Goal: Complete application form: Complete application form

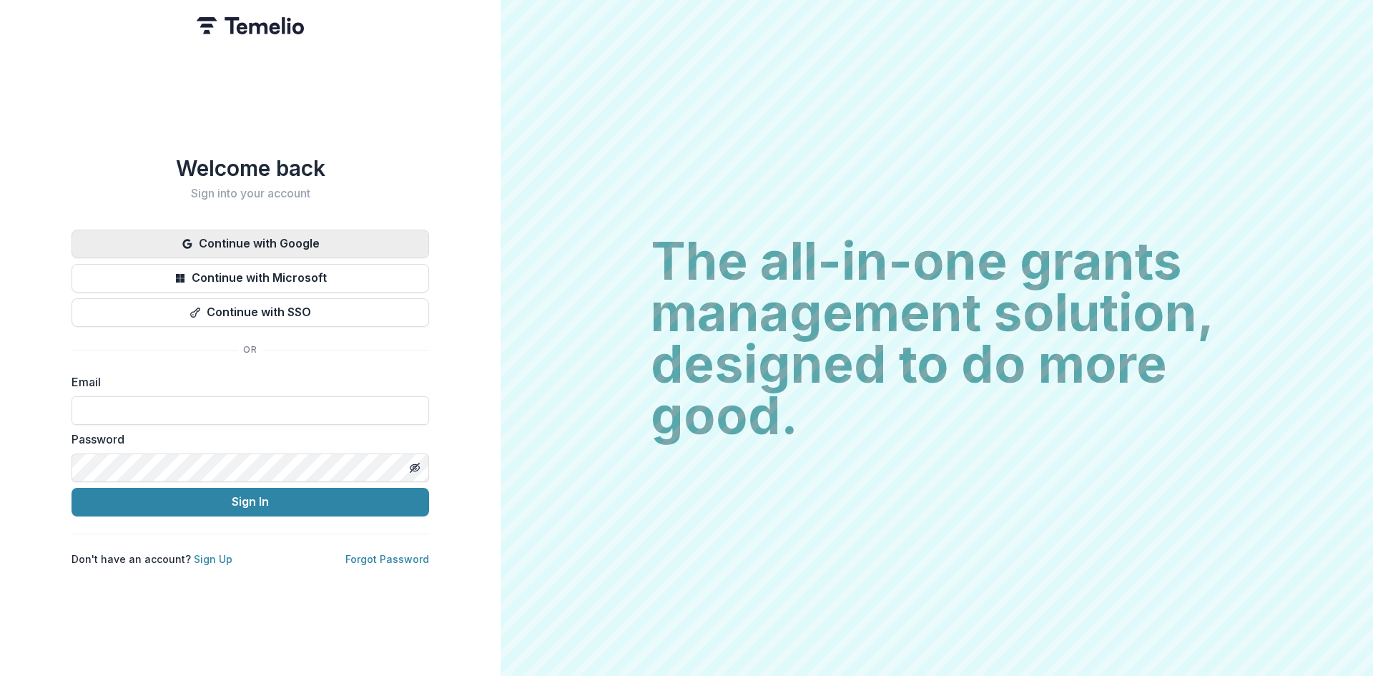
click at [280, 240] on button "Continue with Google" at bounding box center [251, 244] width 358 height 29
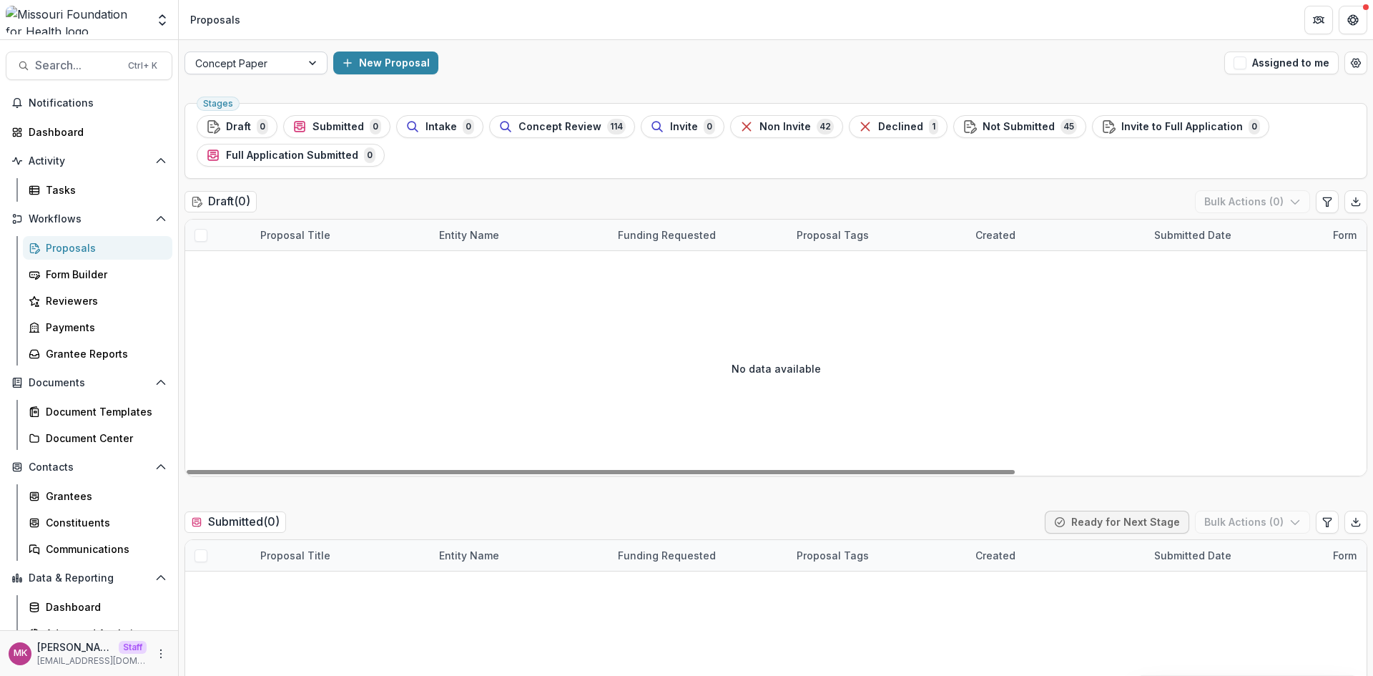
click at [274, 63] on div at bounding box center [243, 63] width 96 height 18
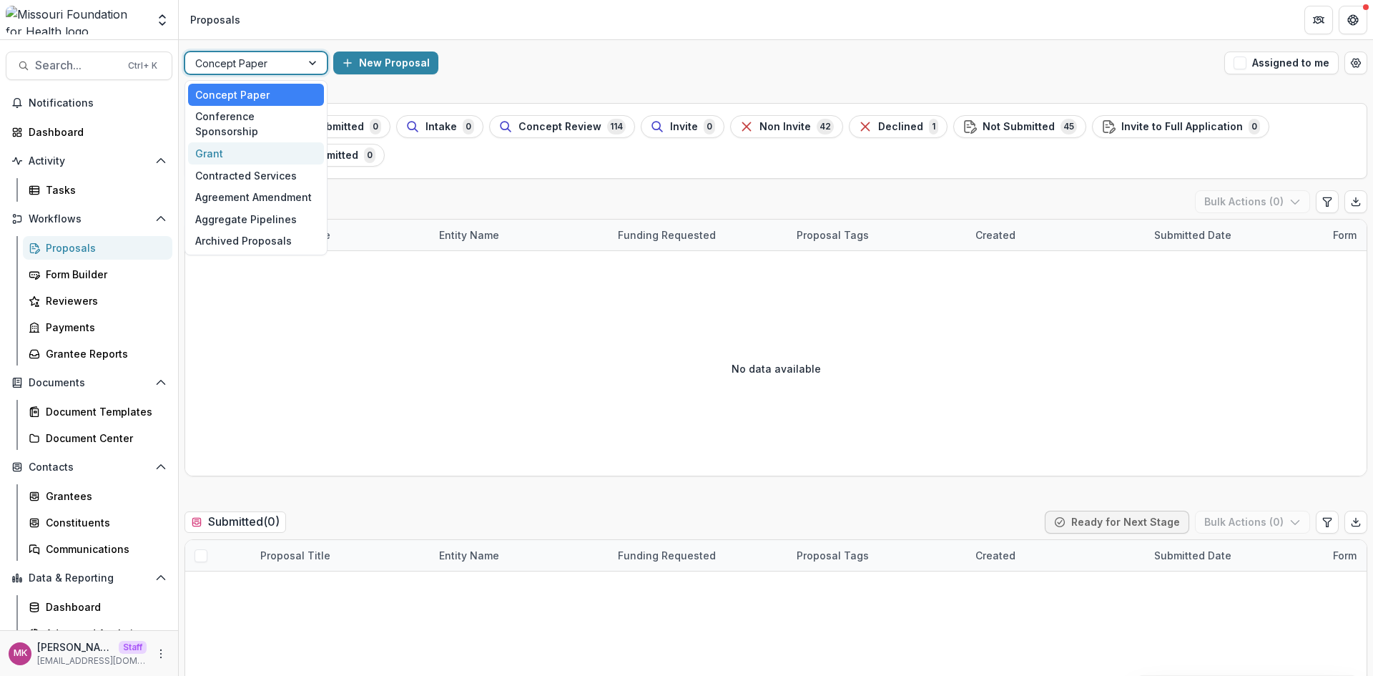
click at [248, 142] on div "Grant" at bounding box center [256, 153] width 136 height 22
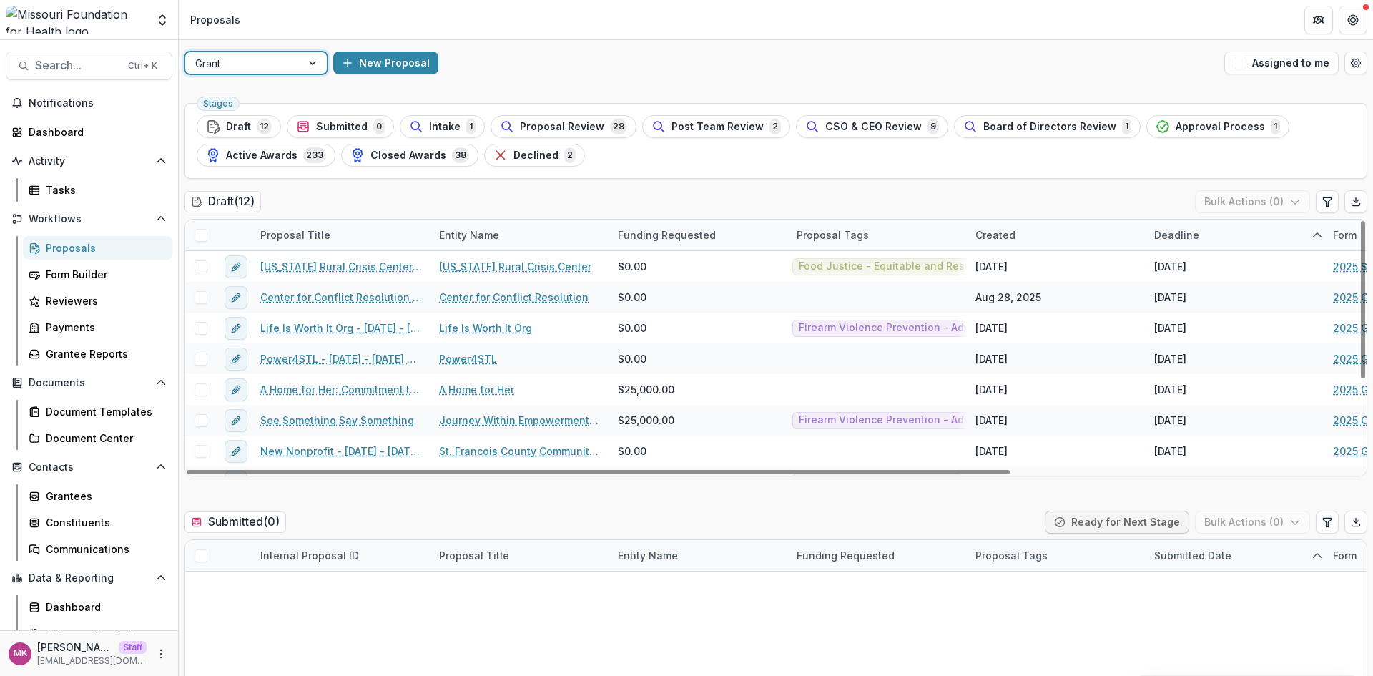
click at [642, 230] on div "Funding Requested" at bounding box center [666, 234] width 115 height 15
click at [678, 328] on span "Sort Descending" at bounding box center [679, 323] width 83 height 12
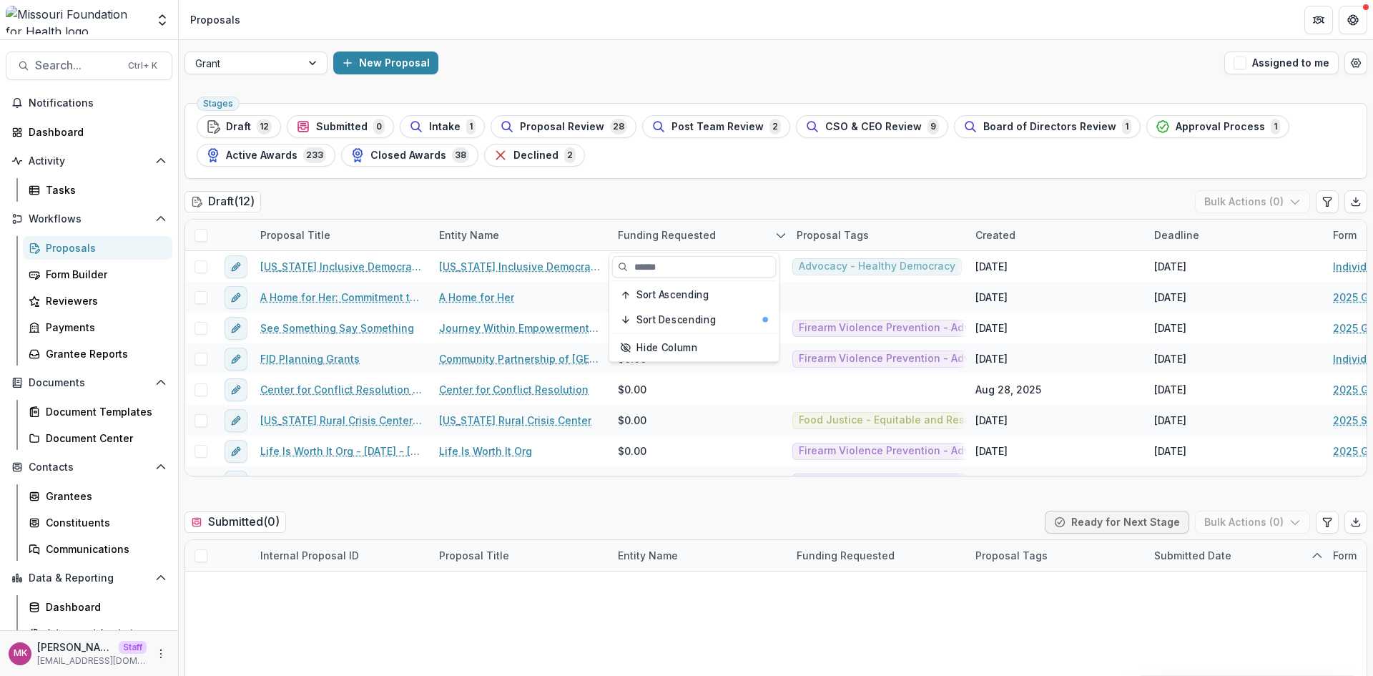
click at [636, 73] on div "New Proposal" at bounding box center [776, 63] width 886 height 23
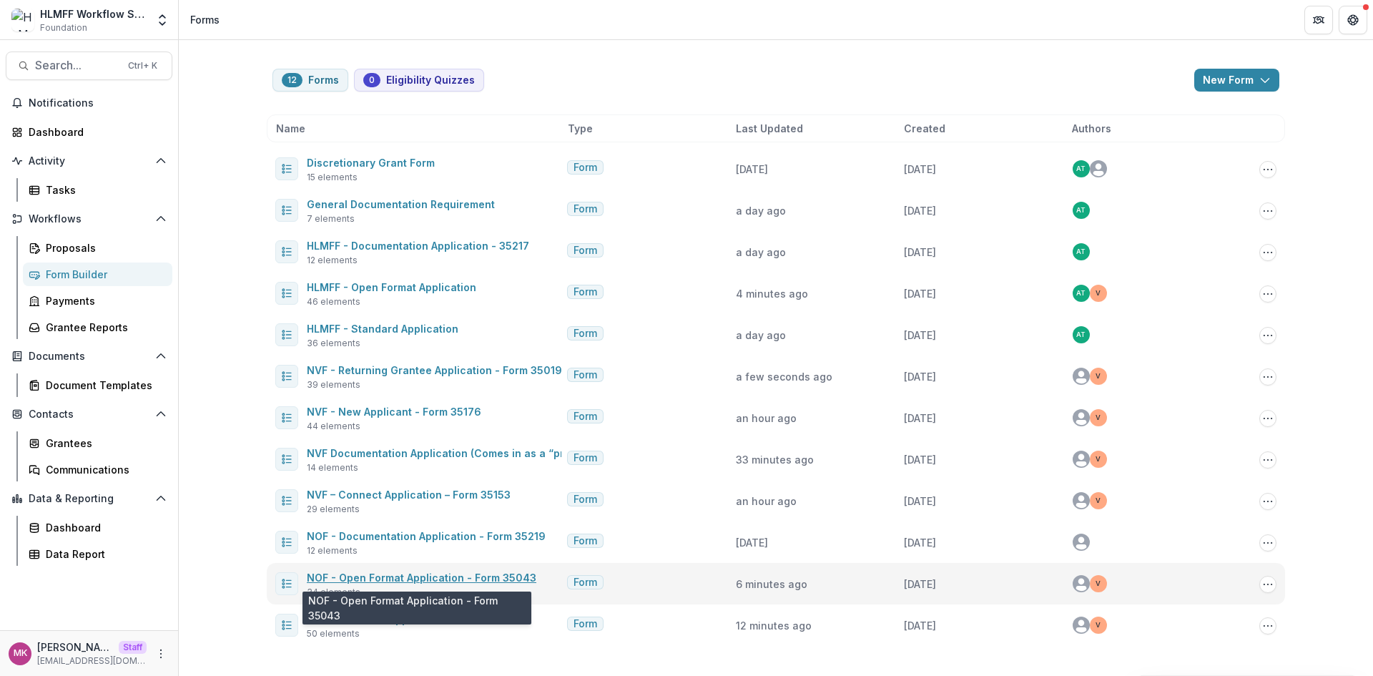
click at [378, 575] on link "NOF - Open Format Application - Form 35043" at bounding box center [422, 578] width 230 height 12
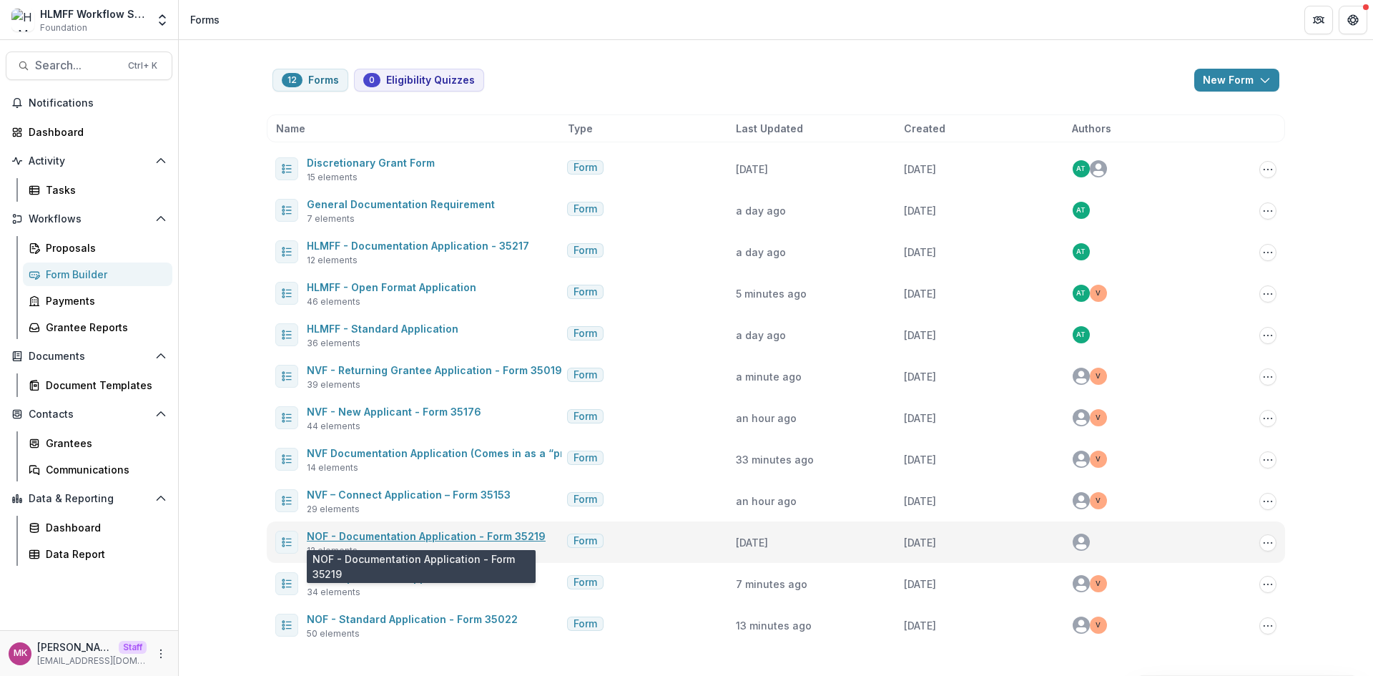
click at [435, 541] on link "NOF - Documentation Application - Form 35219" at bounding box center [426, 536] width 239 height 12
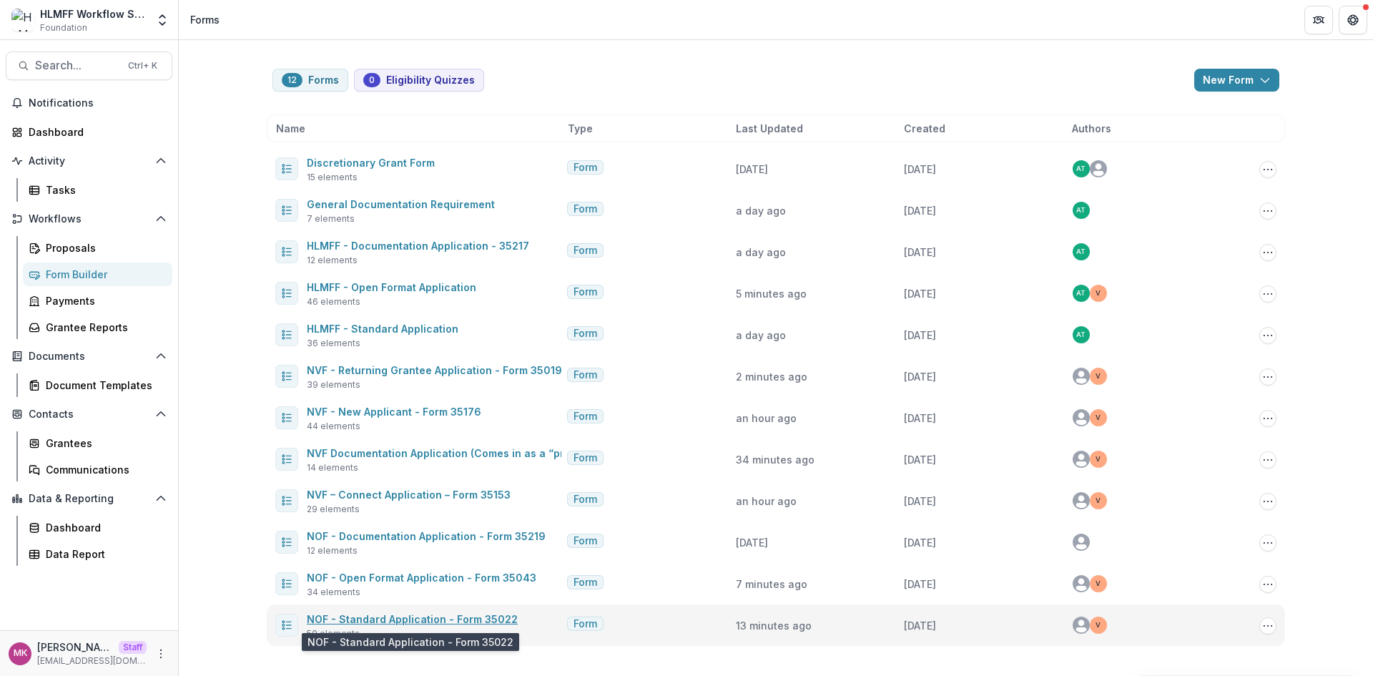
click at [387, 619] on link "NOF - Standard Application - Form 35022" at bounding box center [412, 619] width 211 height 12
